Goal: Check status: Check status

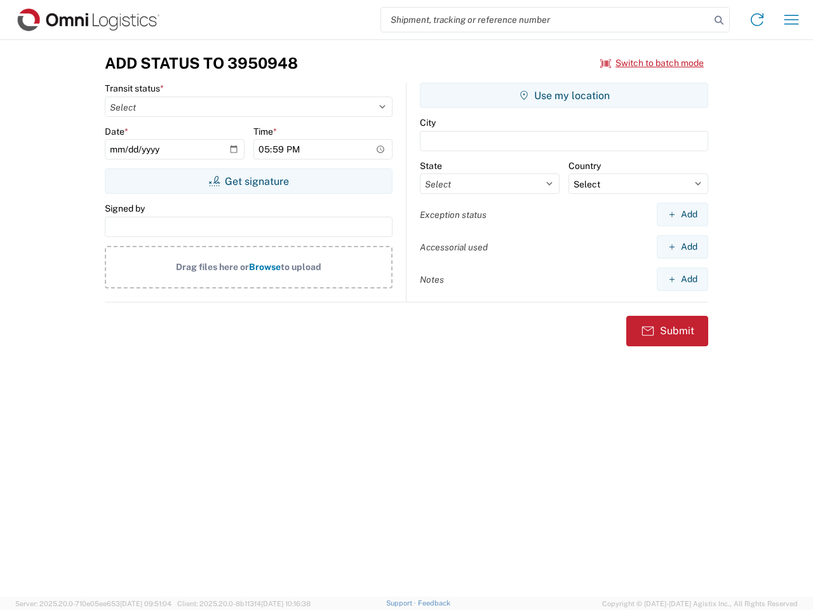
click at [545, 20] on input "search" at bounding box center [545, 20] width 329 height 24
click at [719, 20] on icon at bounding box center [719, 20] width 18 height 18
click at [757, 20] on icon at bounding box center [757, 20] width 20 height 20
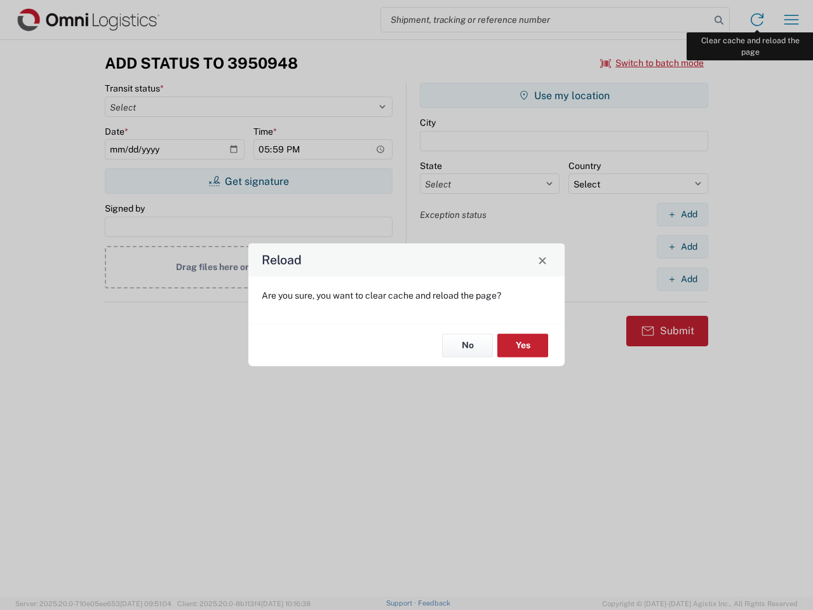
click at [791, 20] on div "Reload Are you sure, you want to clear cache and reload the page? No Yes" at bounding box center [406, 305] width 813 height 610
click at [652, 63] on div "Reload Are you sure, you want to clear cache and reload the page? No Yes" at bounding box center [406, 305] width 813 height 610
click at [248, 181] on div "Reload Are you sure, you want to clear cache and reload the page? No Yes" at bounding box center [406, 305] width 813 height 610
click at [564, 95] on div "Reload Are you sure, you want to clear cache and reload the page? No Yes" at bounding box center [406, 305] width 813 height 610
click at [682, 214] on div "Reload Are you sure, you want to clear cache and reload the page? No Yes" at bounding box center [406, 305] width 813 height 610
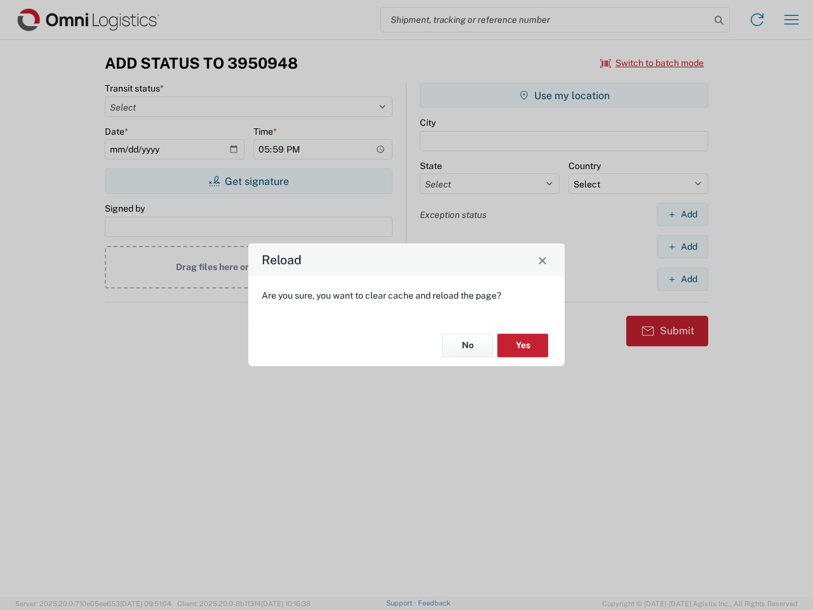
click at [682, 246] on div "Reload Are you sure, you want to clear cache and reload the page? No Yes" at bounding box center [406, 305] width 813 height 610
click at [682, 279] on div "Reload Are you sure, you want to clear cache and reload the page? No Yes" at bounding box center [406, 305] width 813 height 610
